Goal: Information Seeking & Learning: Learn about a topic

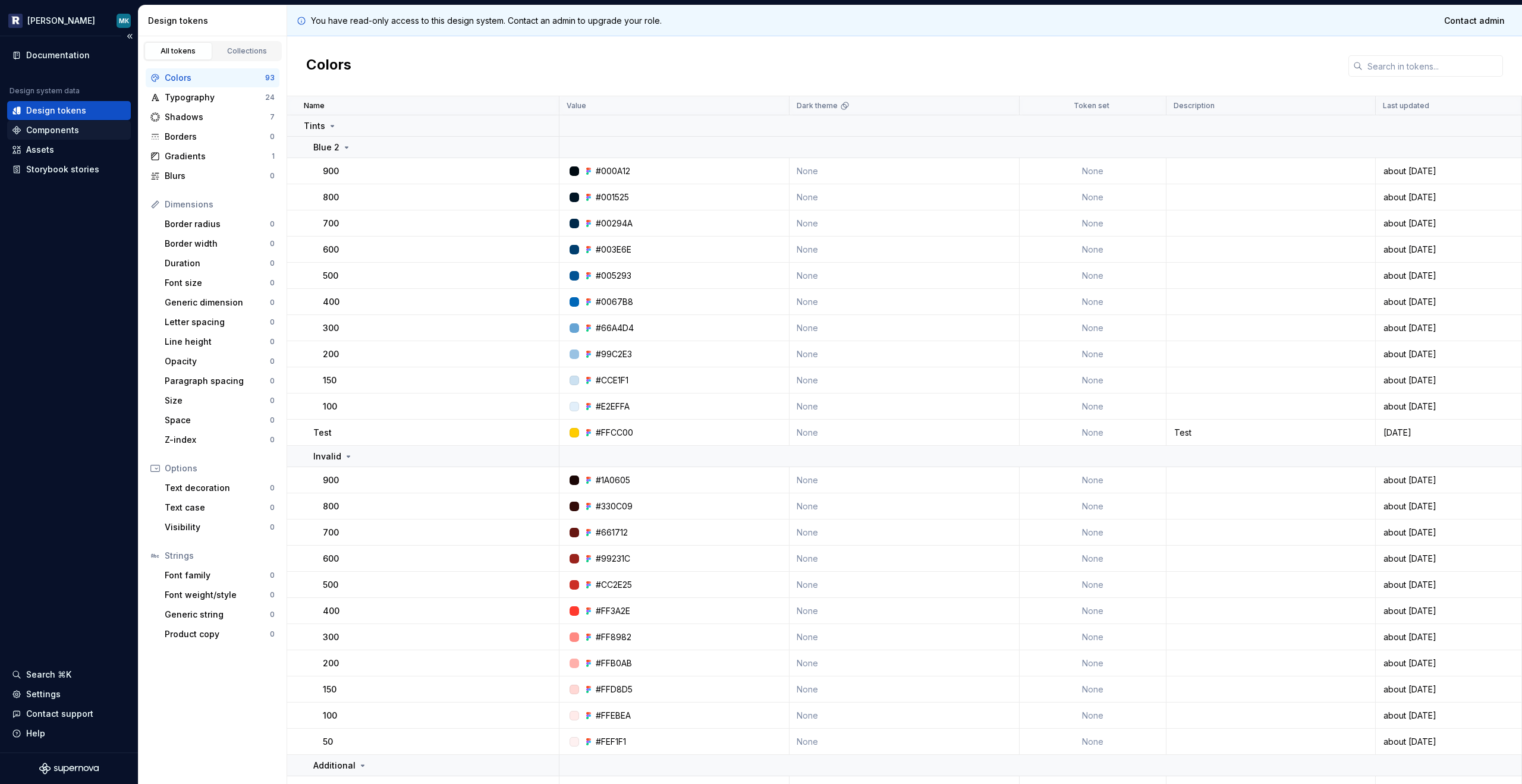
click at [67, 124] on div "Components" at bounding box center [52, 130] width 53 height 12
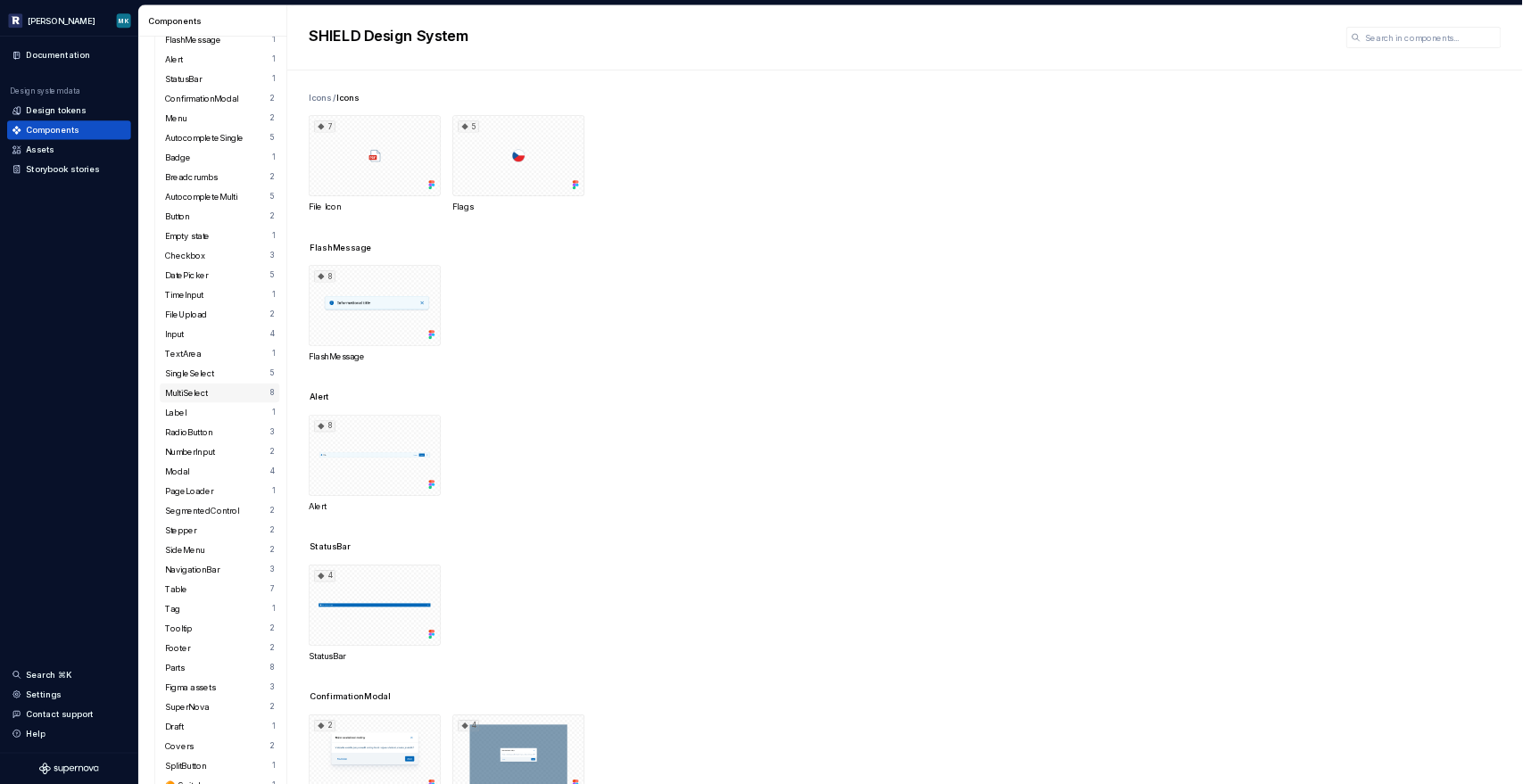
scroll to position [241, 0]
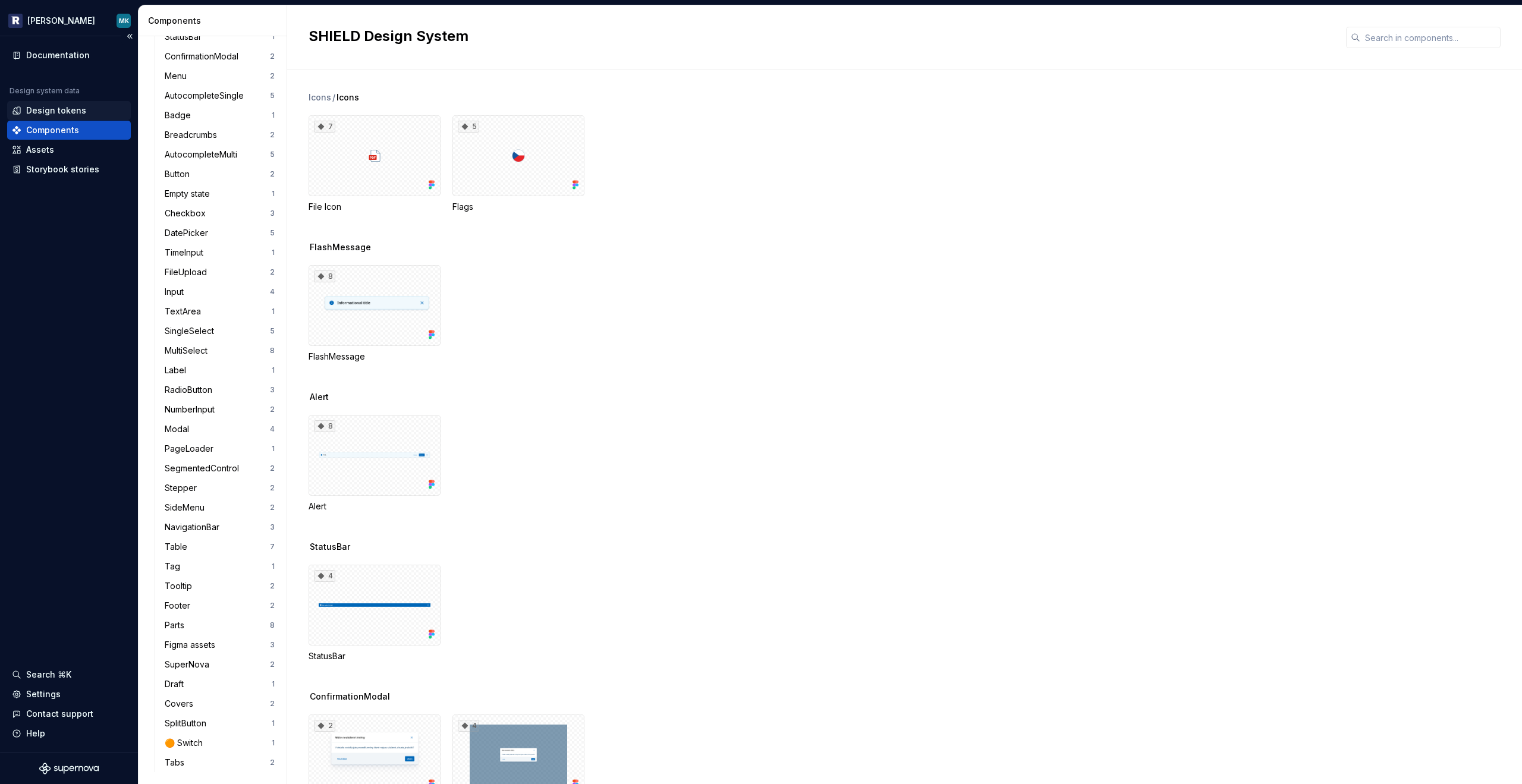
click at [68, 116] on div "Design tokens" at bounding box center [69, 110] width 124 height 19
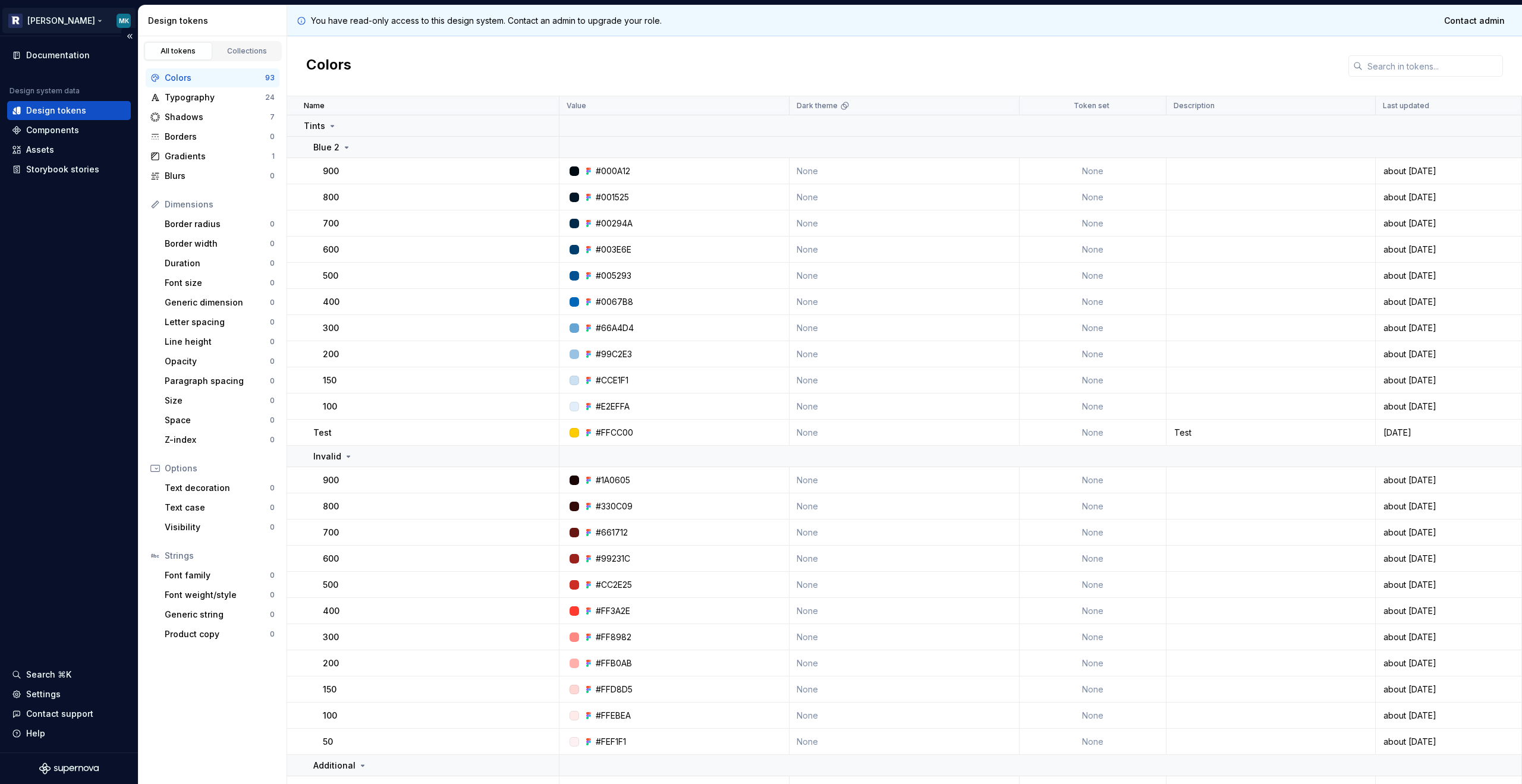
click at [123, 22] on html "[PERSON_NAME] Documentation Design system data Design tokens Components Assets …" at bounding box center [761, 392] width 1522 height 784
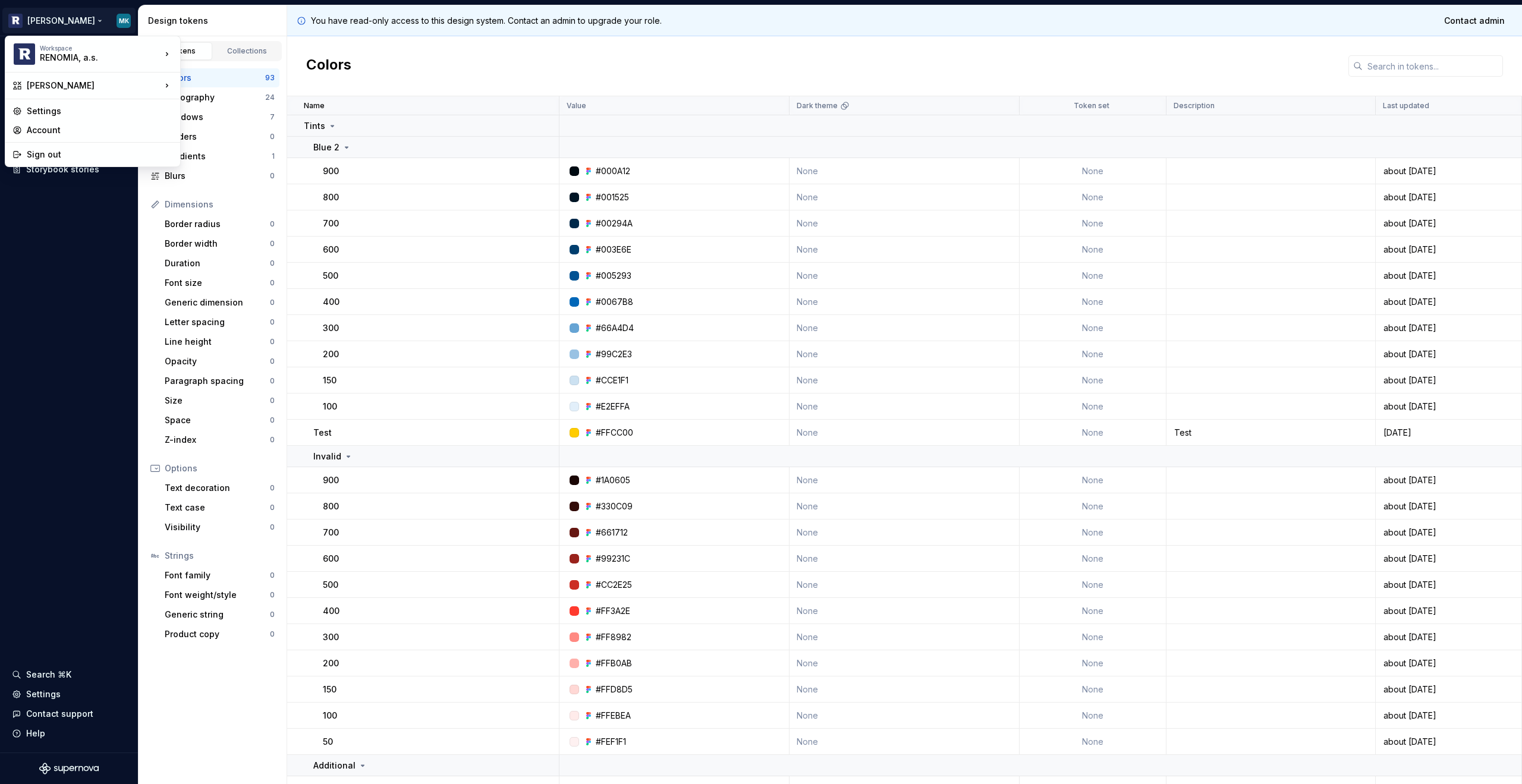
click at [53, 341] on html "[PERSON_NAME] Documentation Design system data Design tokens Components Assets …" at bounding box center [761, 392] width 1522 height 784
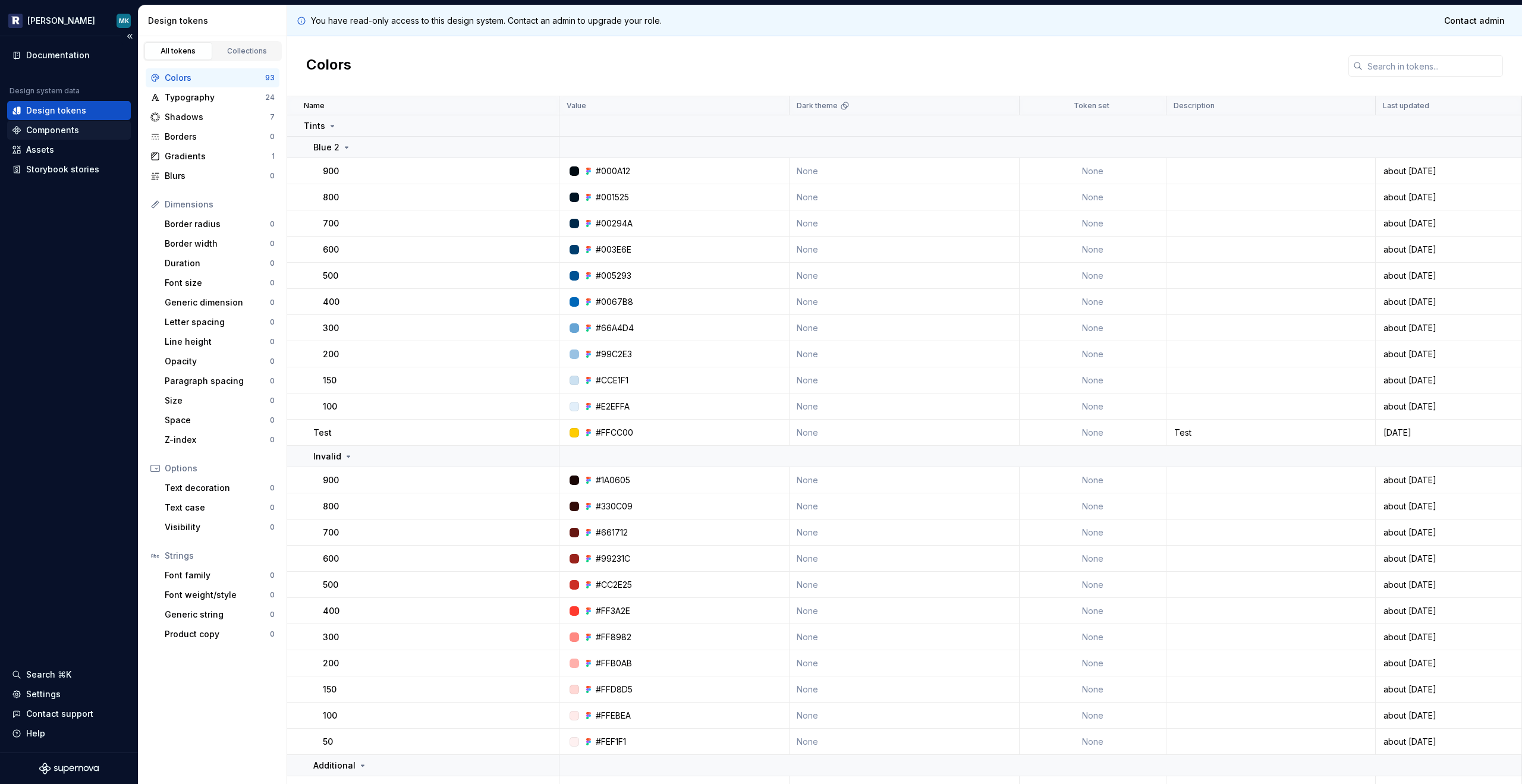
click at [46, 129] on div "Components" at bounding box center [52, 130] width 53 height 12
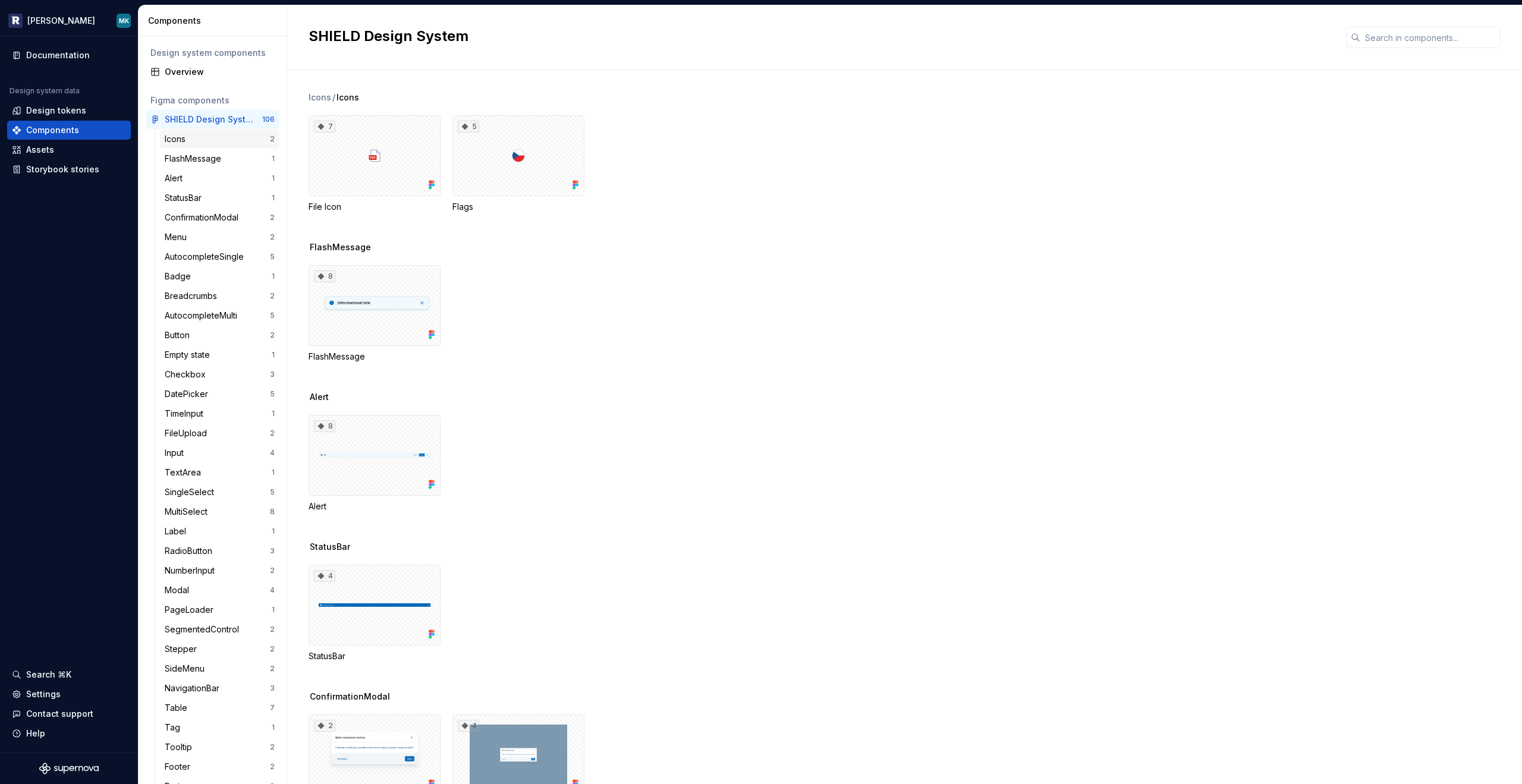
click at [195, 135] on div "Icons" at bounding box center [217, 139] width 105 height 12
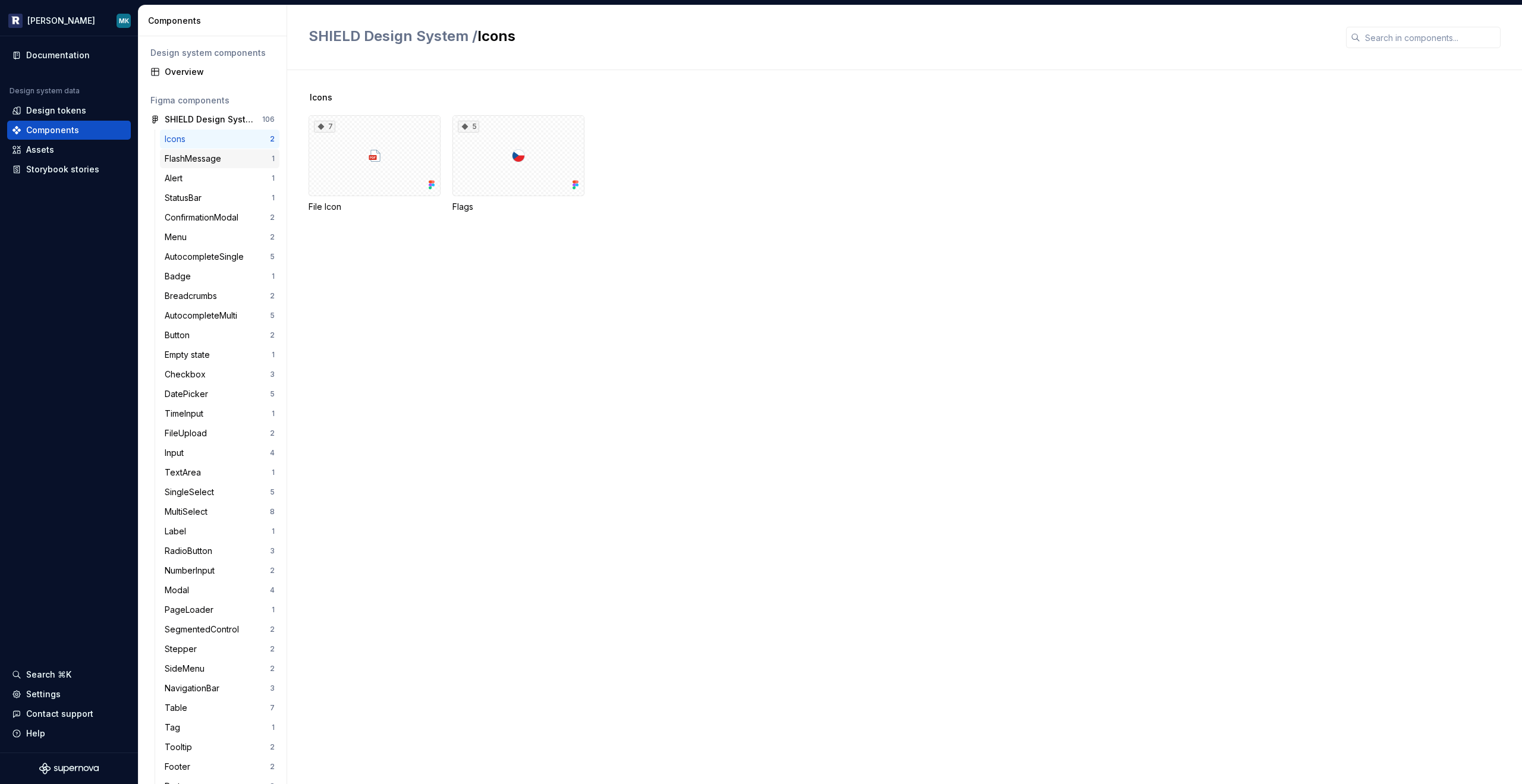
click at [184, 161] on div "FlashMessage" at bounding box center [195, 158] width 61 height 12
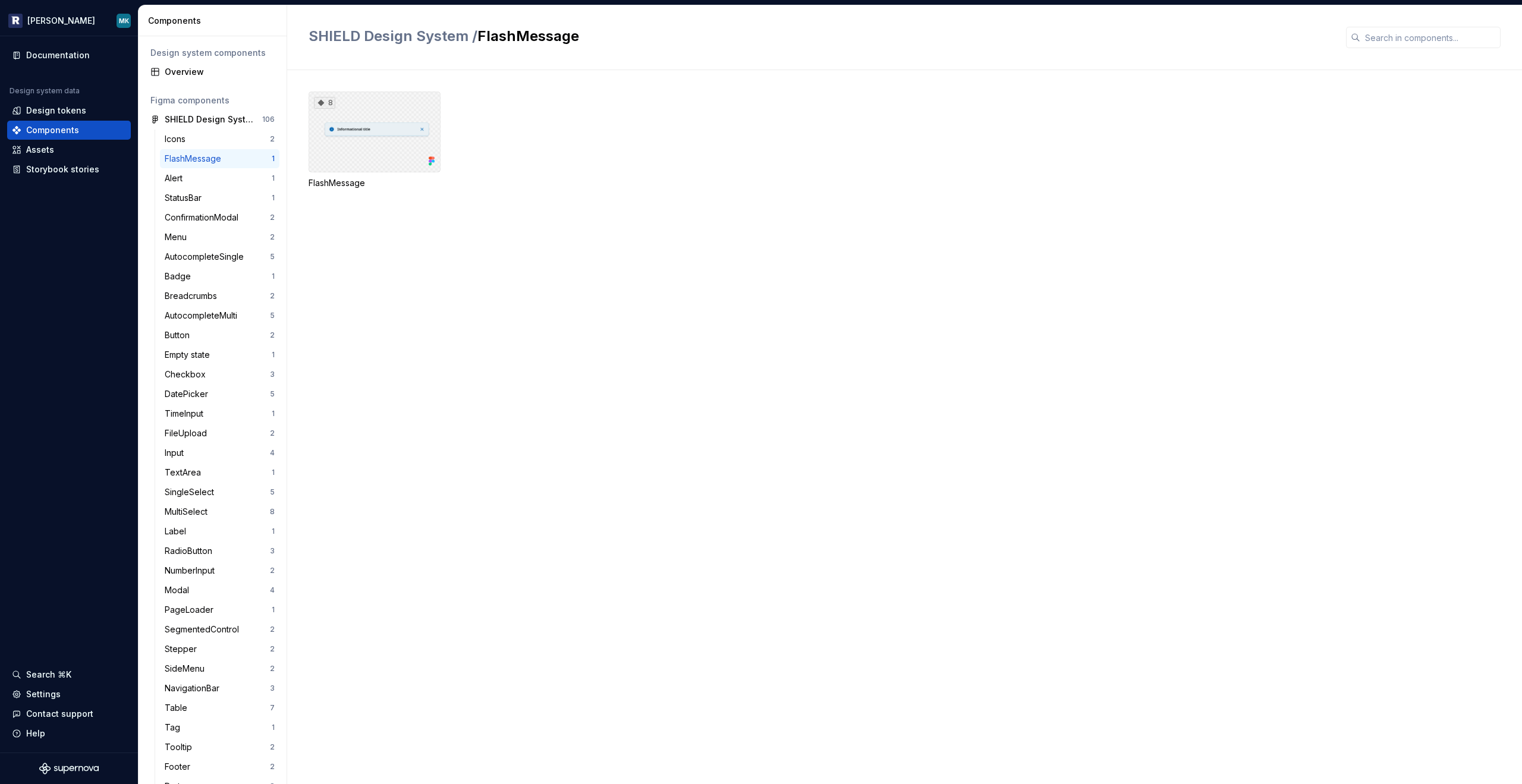
click at [370, 136] on div "8" at bounding box center [375, 132] width 132 height 81
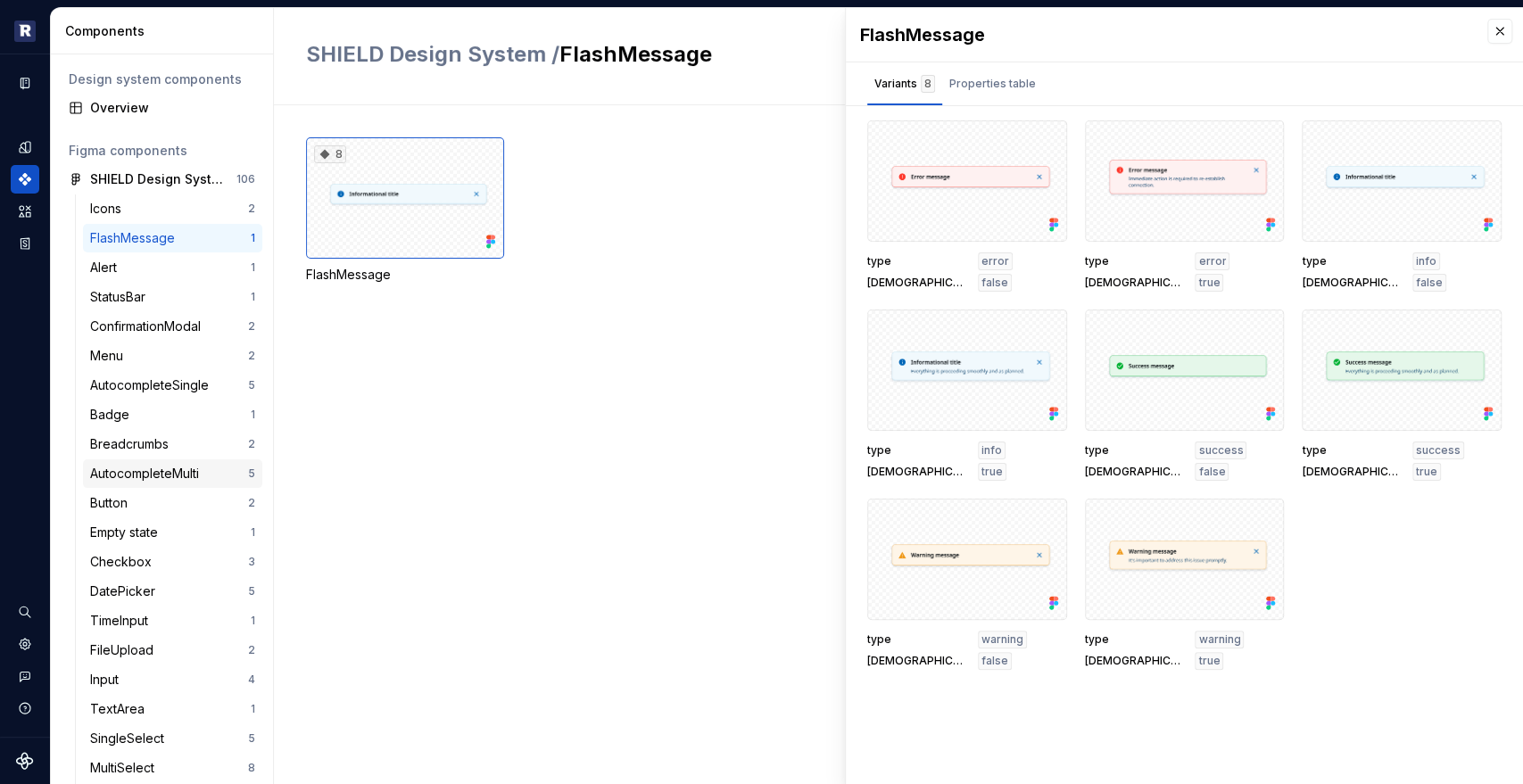
scroll to position [59, 0]
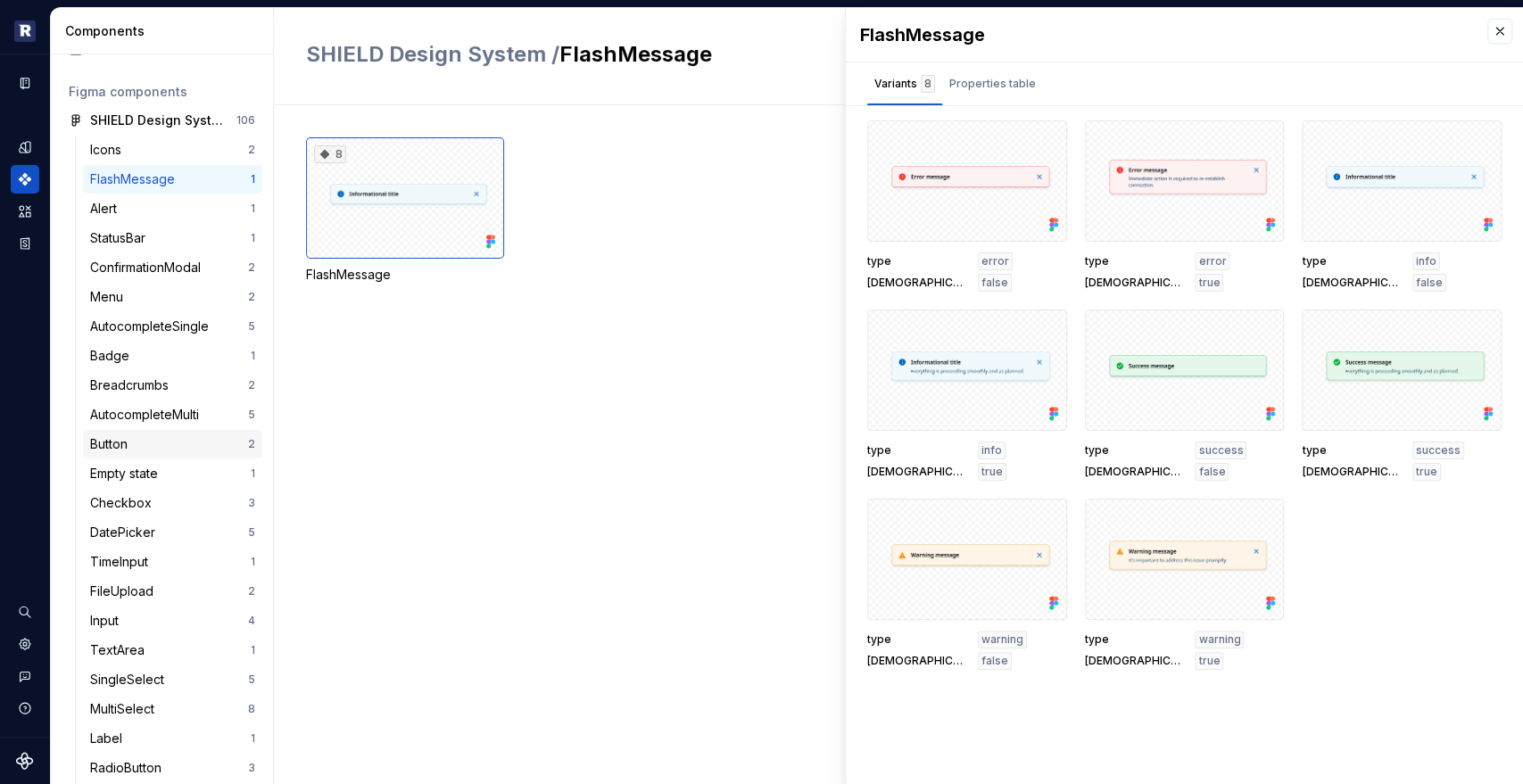
click at [154, 448] on div "Button" at bounding box center [168, 444] width 158 height 18
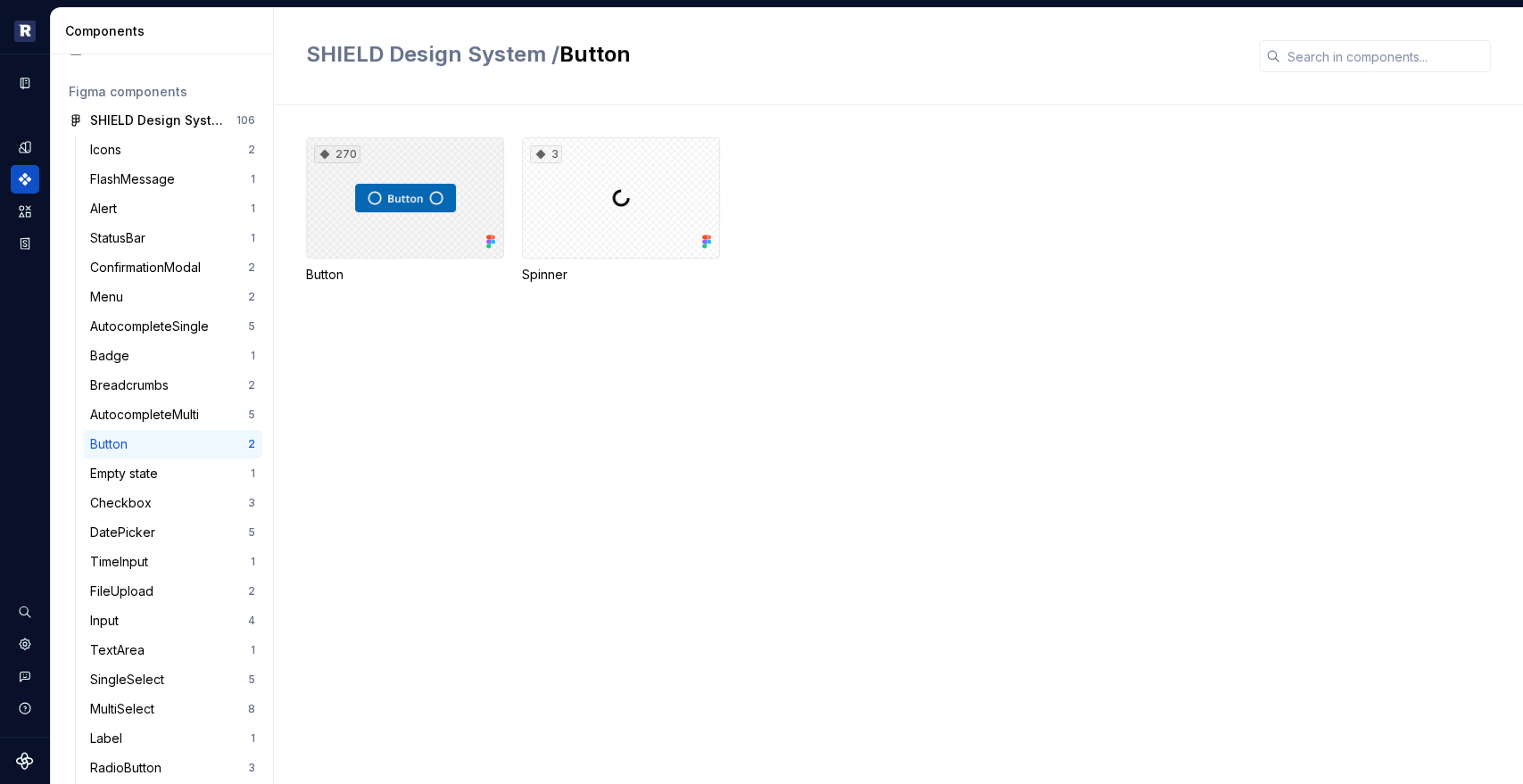
click at [384, 200] on div "270" at bounding box center [405, 198] width 198 height 121
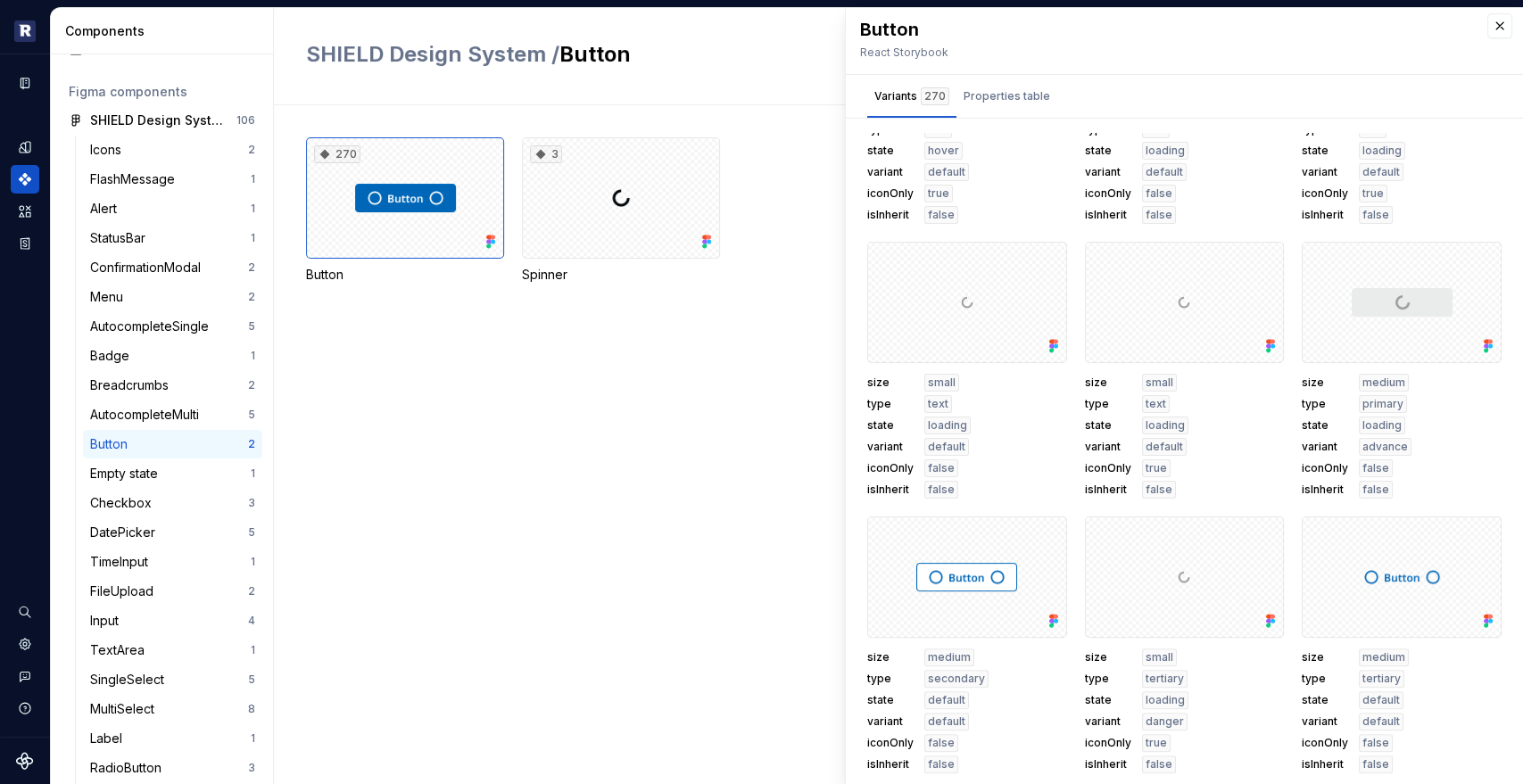
scroll to position [7, 0]
click at [591, 242] on div "3" at bounding box center [620, 198] width 198 height 121
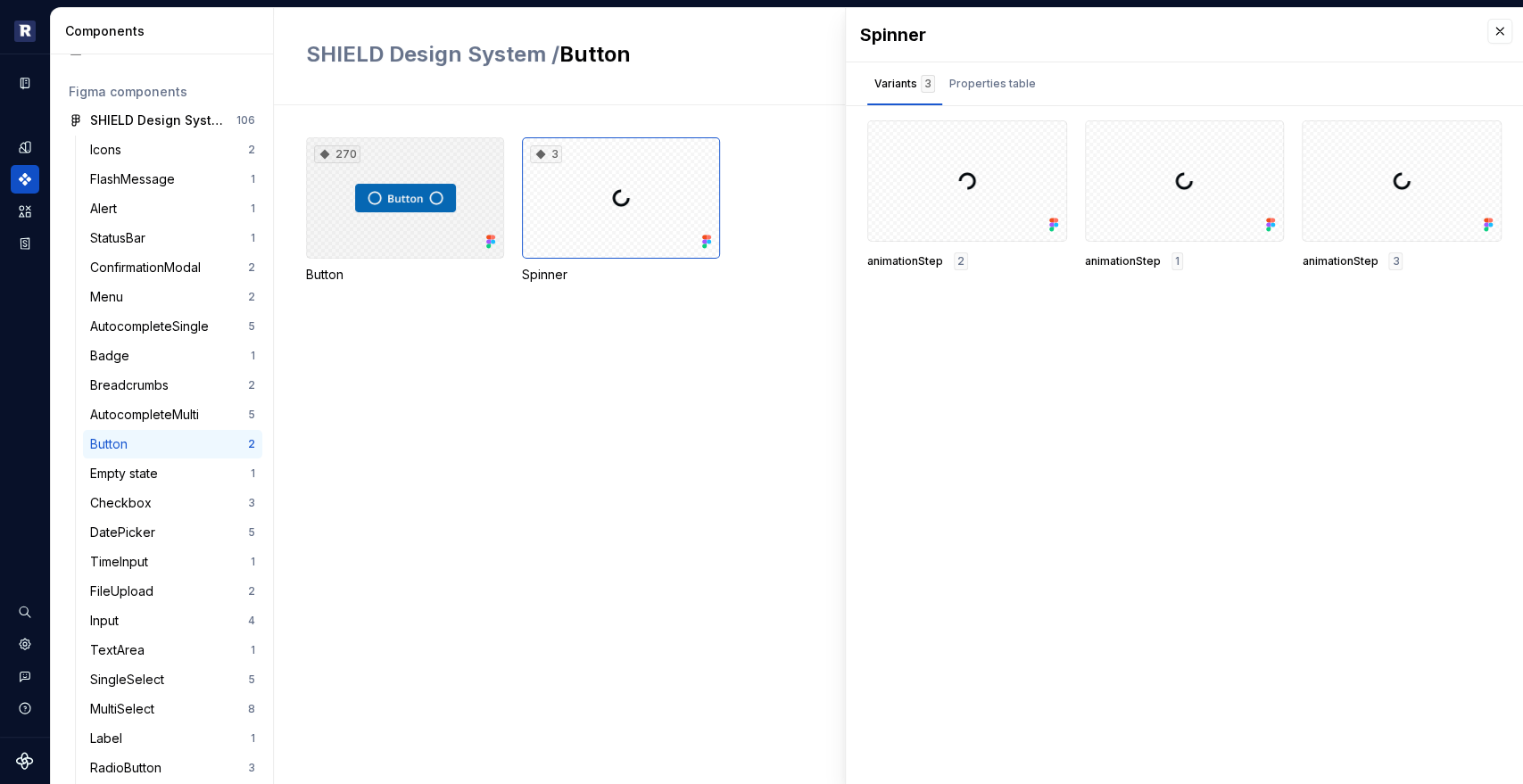
click at [445, 212] on div "270" at bounding box center [405, 198] width 198 height 121
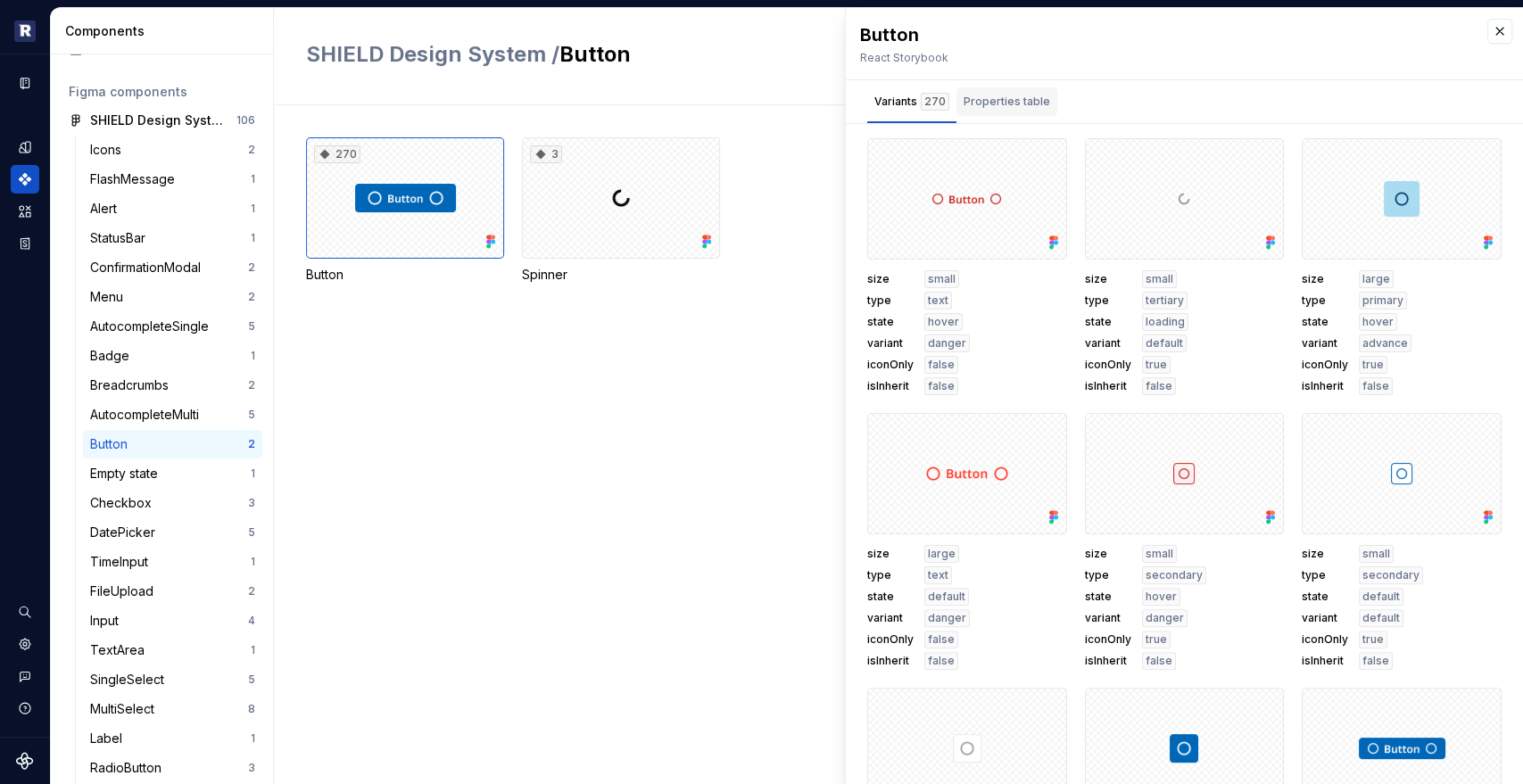
click at [1006, 92] on div "Properties table" at bounding box center [1007, 101] width 87 height 18
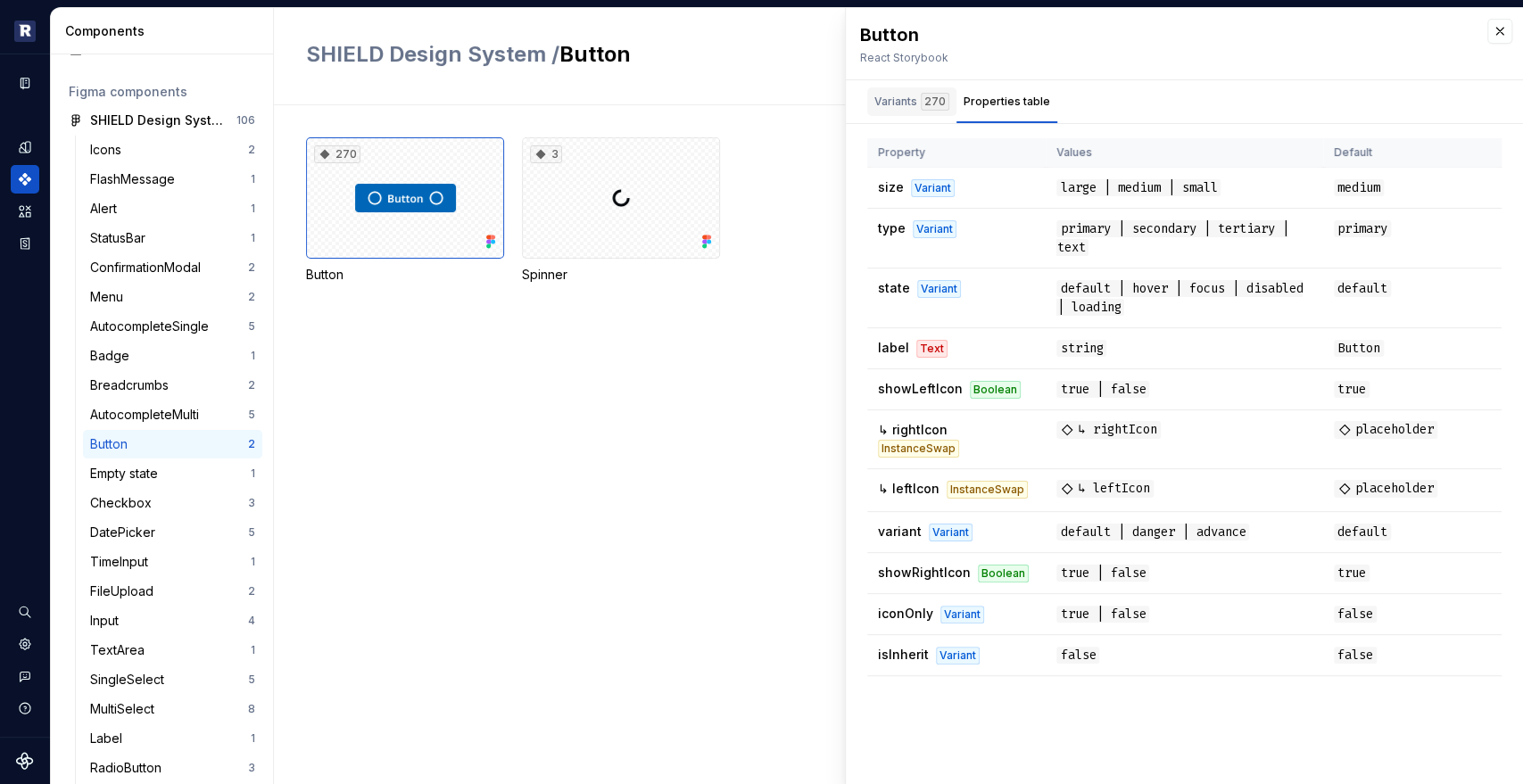
click at [894, 115] on div "Variants 270" at bounding box center [912, 102] width 89 height 29
